Goal: Information Seeking & Learning: Learn about a topic

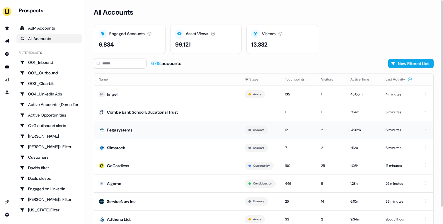
click at [177, 125] on td "Pegasystems" at bounding box center [167, 130] width 146 height 18
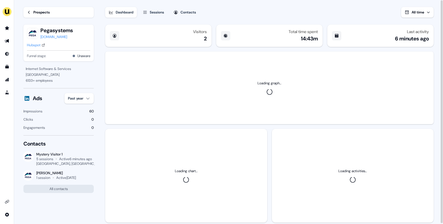
click at [81, 101] on html "For the best experience switch devices to a bigger screen. Go to Userled.io Loa…" at bounding box center [221, 112] width 443 height 224
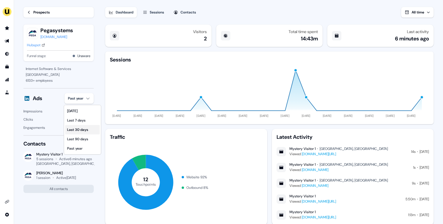
click at [83, 133] on div "Last 30 days" at bounding box center [82, 129] width 35 height 9
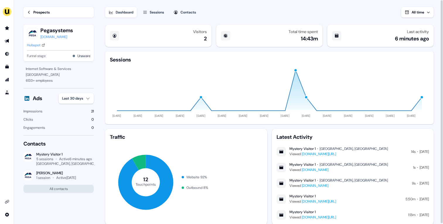
click at [39, 47] on div "Hubspot" at bounding box center [33, 45] width 13 height 6
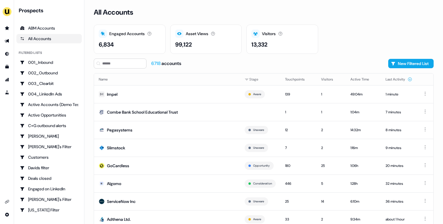
scroll to position [18, 0]
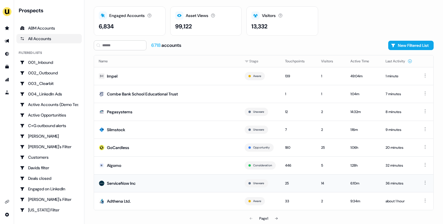
click at [204, 179] on td "ServiceNow Inc" at bounding box center [167, 183] width 146 height 18
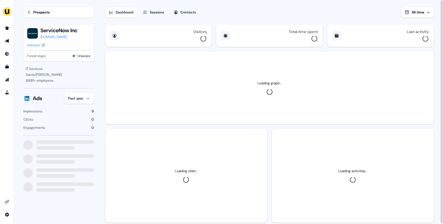
click at [30, 45] on div "Hubspot" at bounding box center [33, 45] width 13 height 6
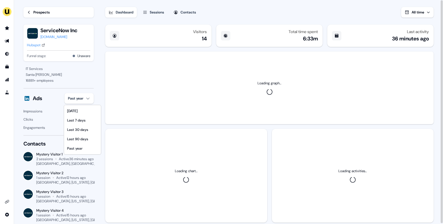
click at [83, 98] on html "For the best experience switch devices to a bigger screen. Go to [DOMAIN_NAME] …" at bounding box center [221, 112] width 443 height 224
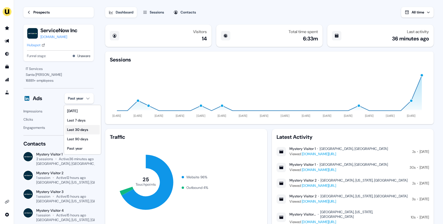
click at [93, 127] on div "Last 30 days" at bounding box center [82, 129] width 35 height 9
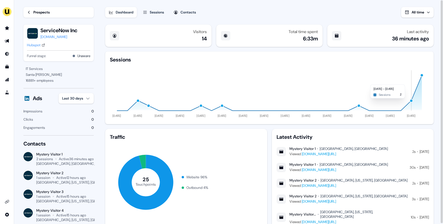
click at [411, 101] on div "button" at bounding box center [412, 101] width 4 height 4
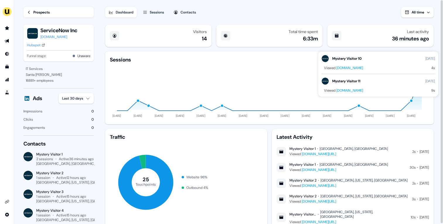
click at [434, 113] on div "Visitors 14 Total time spent 6:33m Last activity 36 minutes ago Sessions [DATE]…" at bounding box center [269, 123] width 330 height 202
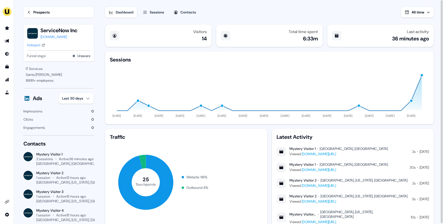
click at [422, 76] on div "button" at bounding box center [422, 76] width 4 height 4
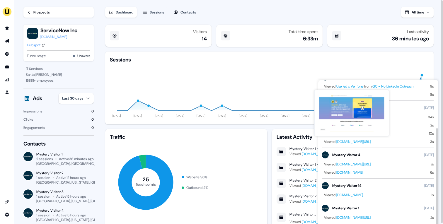
scroll to position [71, 0]
click at [394, 55] on div "Sessions 11 Jun 24 13 Jul 24 14 Aug 24 15 Sep 24 17 Oct 24 18 Nov 24 20 Dec 24 …" at bounding box center [269, 88] width 328 height 73
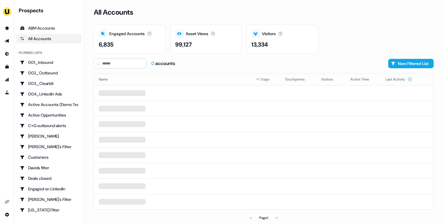
click at [341, 51] on div "Engaged Accounts Accounts that have interacted with an asset. 6,835 Asset Views…" at bounding box center [264, 39] width 340 height 29
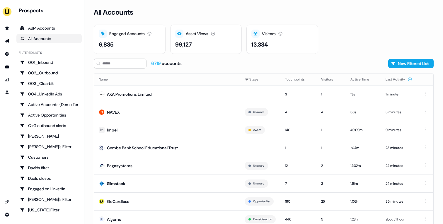
scroll to position [18, 0]
